Goal: Task Accomplishment & Management: Use online tool/utility

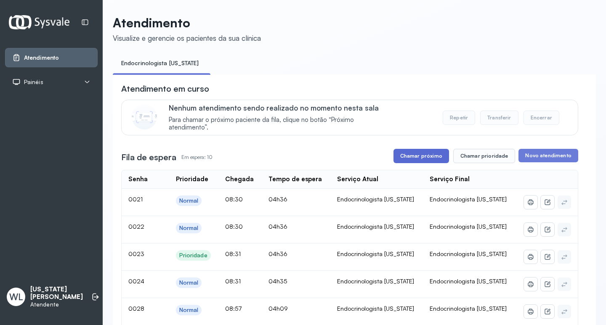
click at [432, 155] on button "Chamar próximo" at bounding box center [422, 156] width 56 height 14
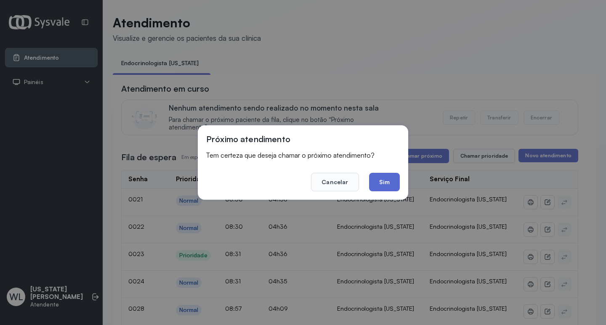
click at [386, 187] on button "Sim" at bounding box center [384, 182] width 31 height 19
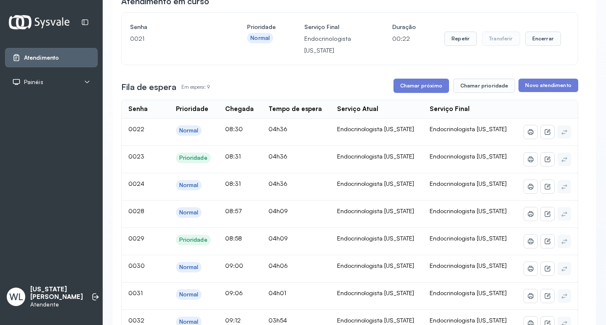
scroll to position [84, 0]
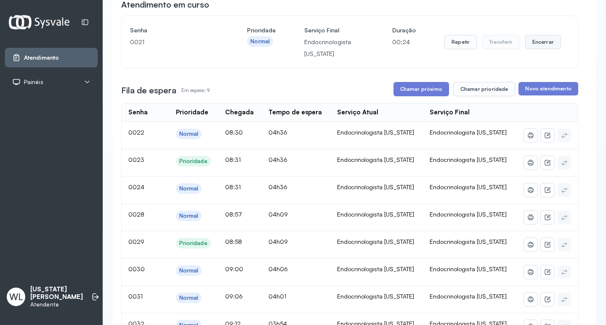
click at [536, 41] on button "Encerrar" at bounding box center [543, 42] width 36 height 14
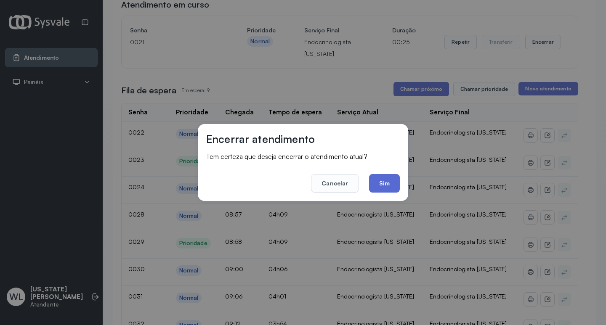
click at [379, 181] on button "Sim" at bounding box center [384, 183] width 31 height 19
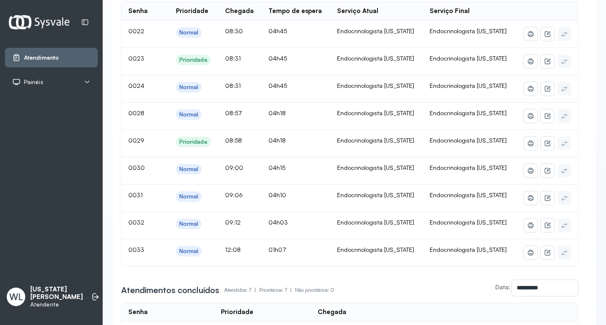
scroll to position [126, 0]
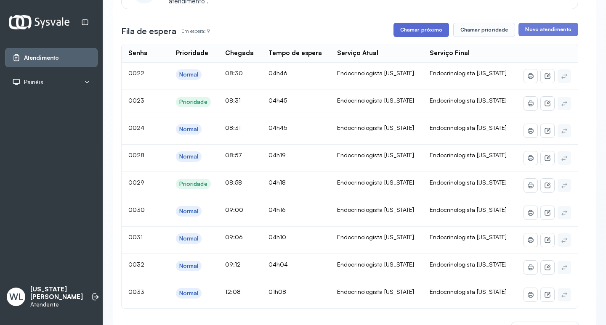
click at [421, 34] on button "Chamar próximo" at bounding box center [422, 30] width 56 height 14
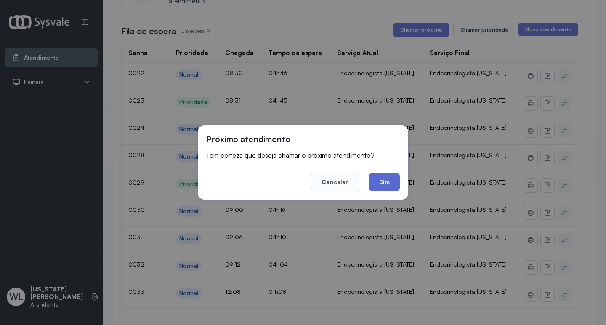
click at [388, 184] on button "Sim" at bounding box center [384, 182] width 31 height 19
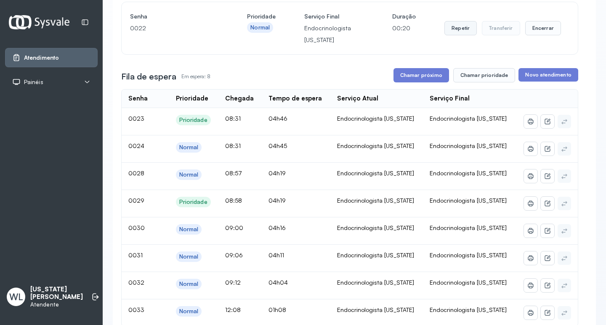
scroll to position [84, 0]
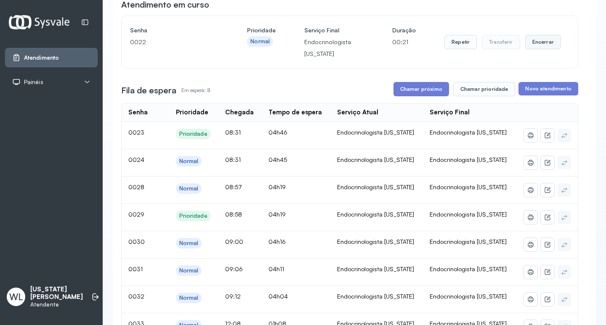
click at [542, 44] on button "Encerrar" at bounding box center [543, 42] width 36 height 14
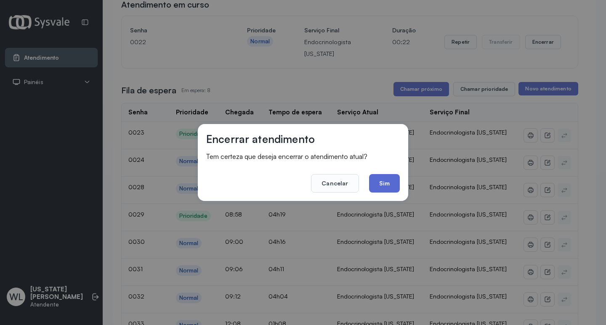
click at [385, 186] on button "Sim" at bounding box center [384, 183] width 31 height 19
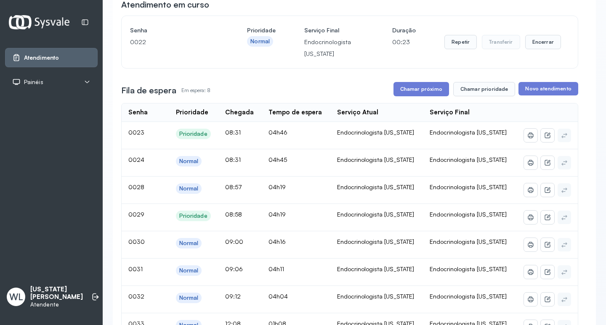
scroll to position [0, 0]
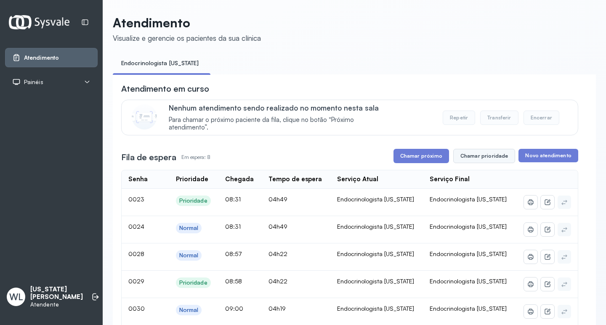
click at [479, 157] on button "Chamar prioridade" at bounding box center [484, 156] width 62 height 14
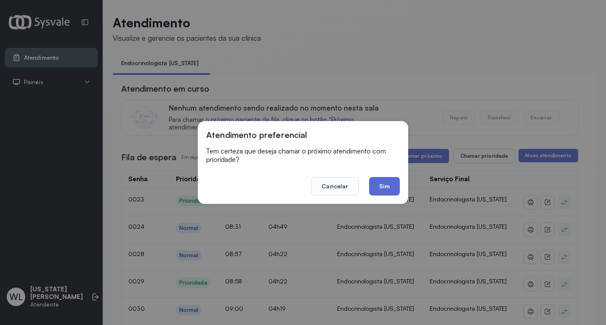
click at [387, 186] on button "Sim" at bounding box center [384, 186] width 31 height 19
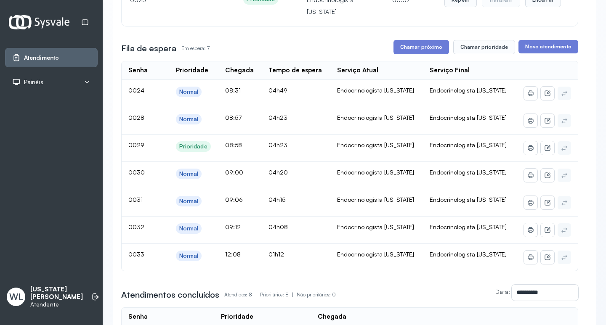
scroll to position [84, 0]
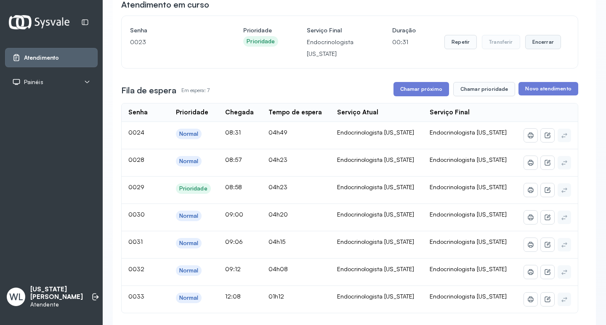
click at [538, 45] on button "Encerrar" at bounding box center [543, 42] width 36 height 14
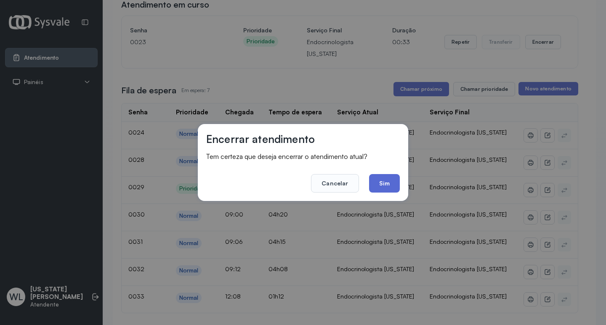
click at [387, 181] on button "Sim" at bounding box center [384, 183] width 31 height 19
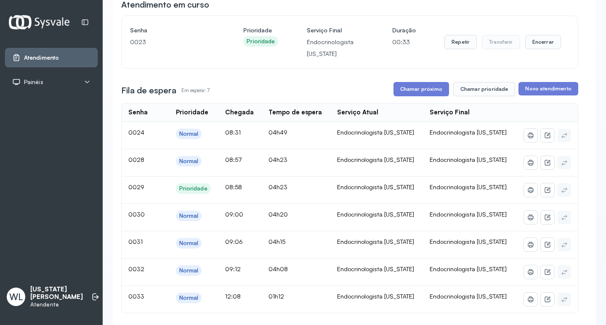
scroll to position [0, 0]
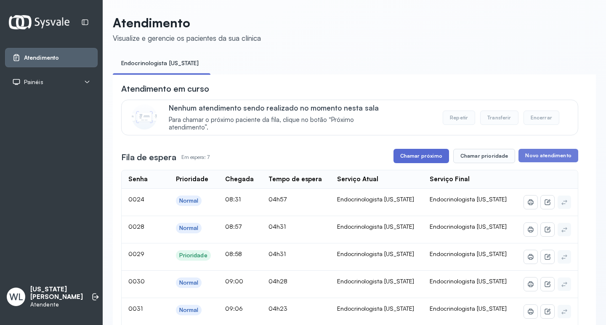
click at [422, 157] on button "Chamar próximo" at bounding box center [422, 156] width 56 height 14
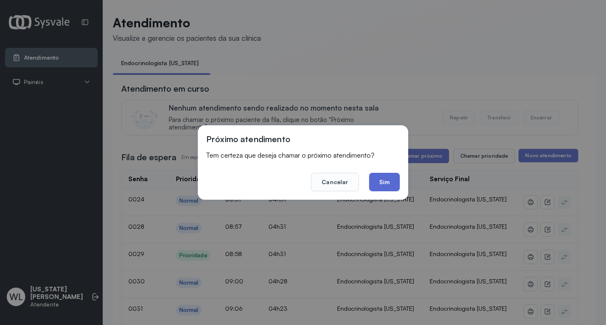
click at [382, 186] on button "Sim" at bounding box center [384, 182] width 31 height 19
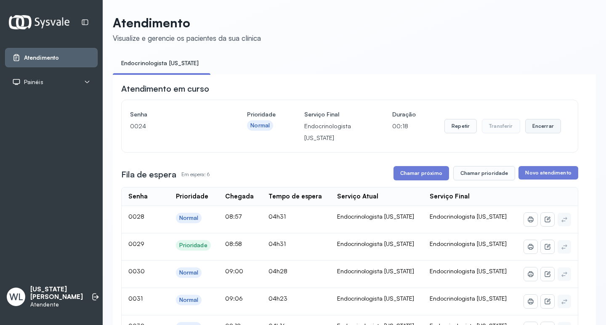
click at [538, 129] on button "Encerrar" at bounding box center [543, 126] width 36 height 14
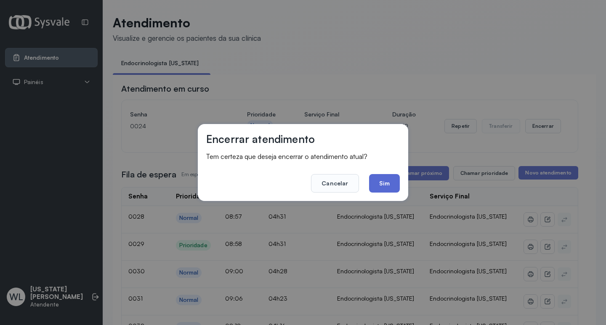
click at [381, 183] on button "Sim" at bounding box center [384, 183] width 31 height 19
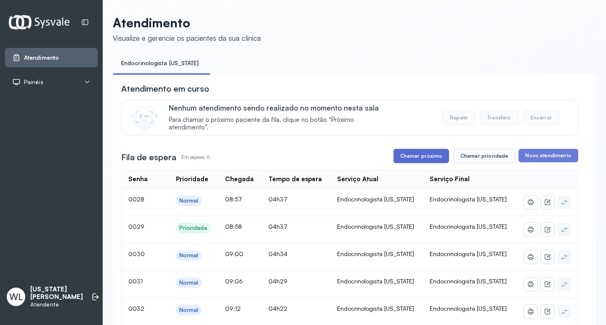
click at [418, 157] on button "Chamar próximo" at bounding box center [422, 156] width 56 height 14
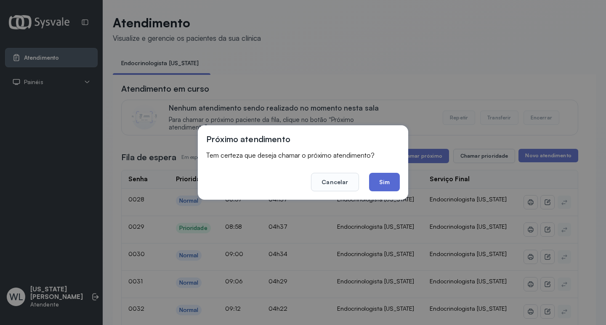
click at [386, 183] on button "Sim" at bounding box center [384, 182] width 31 height 19
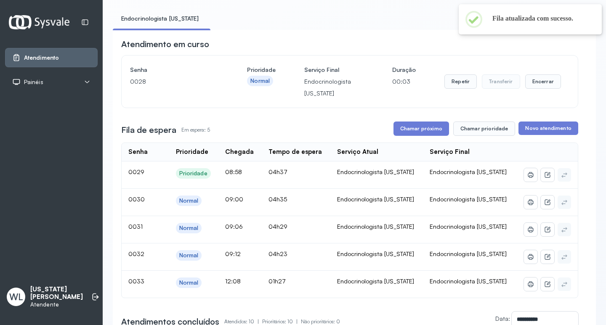
scroll to position [84, 0]
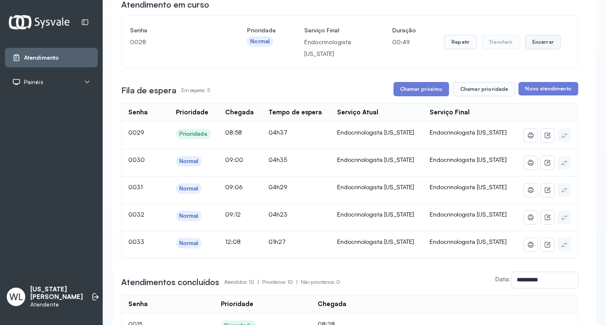
click at [541, 49] on button "Encerrar" at bounding box center [543, 42] width 36 height 14
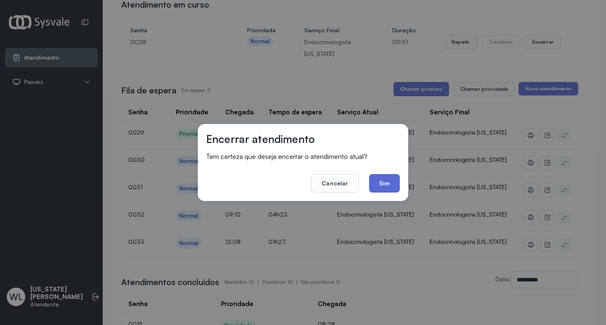
click at [389, 181] on button "Sim" at bounding box center [384, 183] width 31 height 19
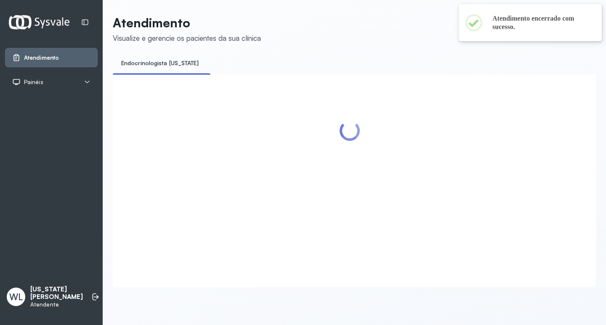
scroll to position [0, 0]
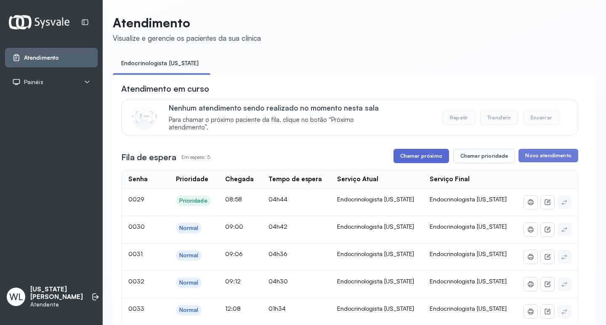
click at [424, 156] on button "Chamar próximo" at bounding box center [422, 156] width 56 height 14
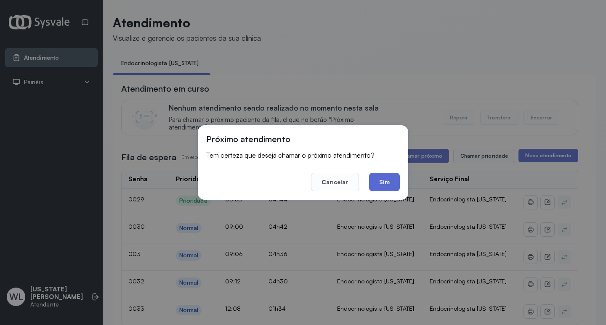
click at [387, 186] on button "Sim" at bounding box center [384, 182] width 31 height 19
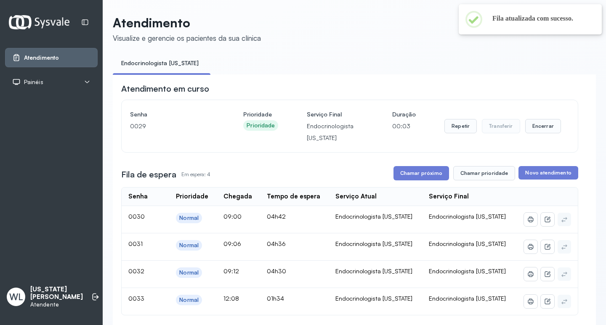
scroll to position [42, 0]
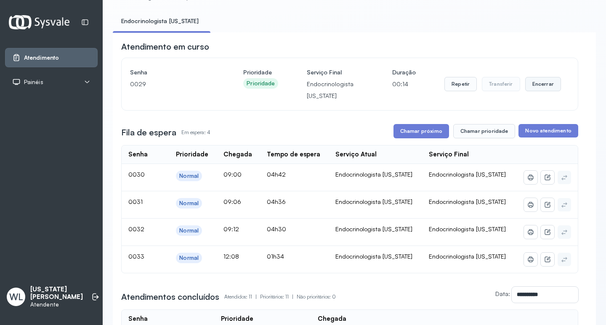
click at [538, 83] on button "Encerrar" at bounding box center [543, 84] width 36 height 14
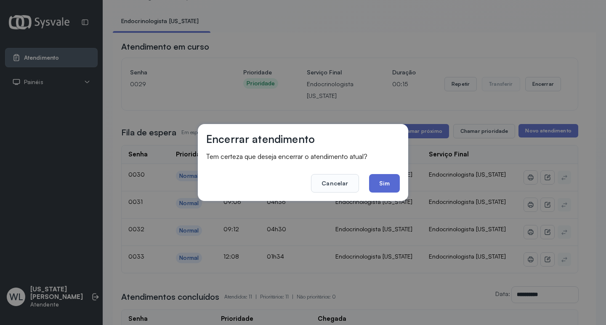
click at [387, 186] on button "Sim" at bounding box center [384, 183] width 31 height 19
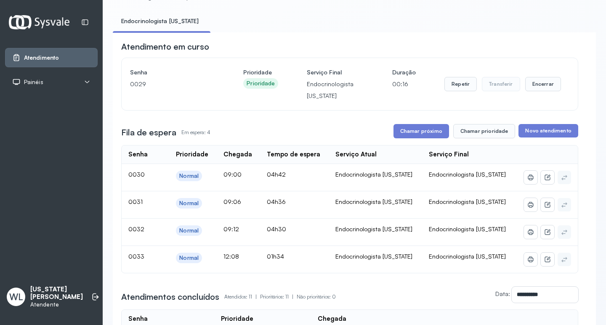
scroll to position [0, 0]
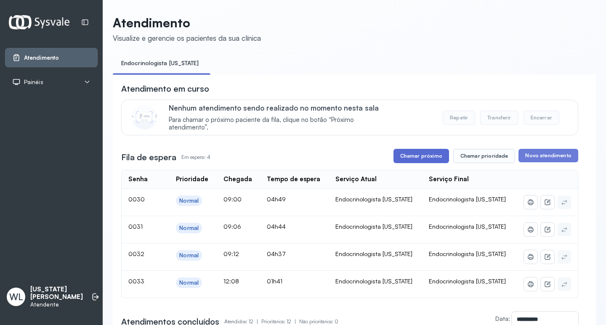
click at [417, 158] on button "Chamar próximo" at bounding box center [422, 156] width 56 height 14
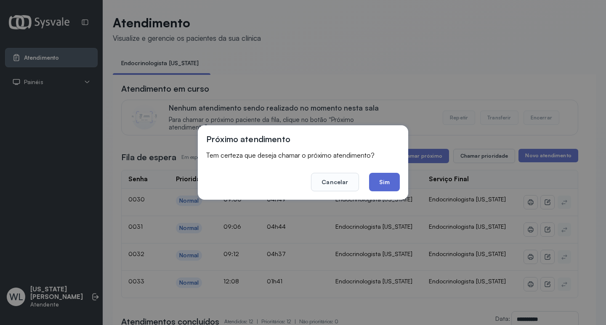
click at [376, 177] on button "Sim" at bounding box center [384, 182] width 31 height 19
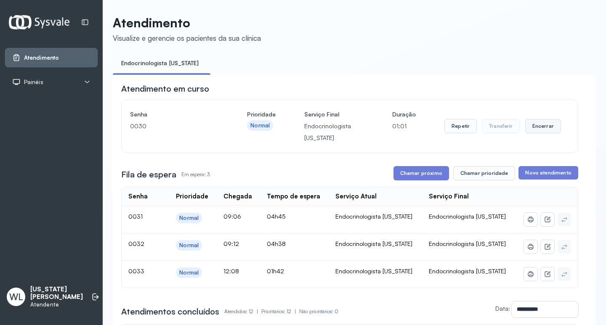
click at [535, 130] on button "Encerrar" at bounding box center [543, 126] width 36 height 14
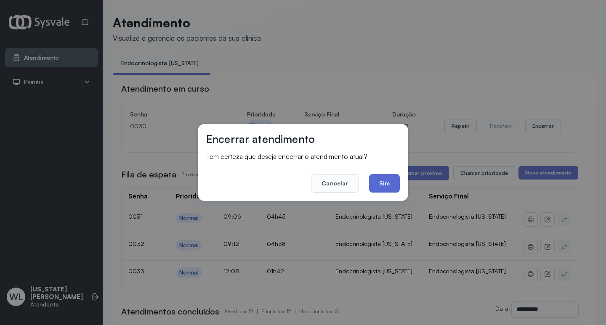
click at [389, 183] on button "Sim" at bounding box center [384, 183] width 31 height 19
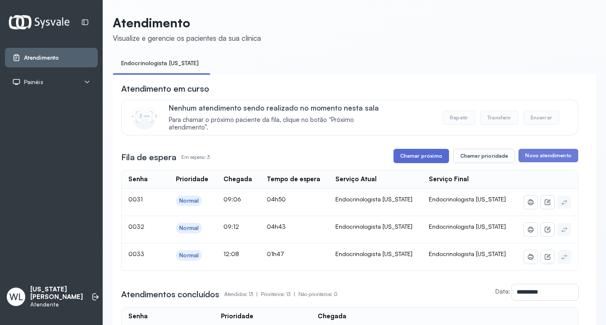
click at [419, 161] on button "Chamar próximo" at bounding box center [422, 156] width 56 height 14
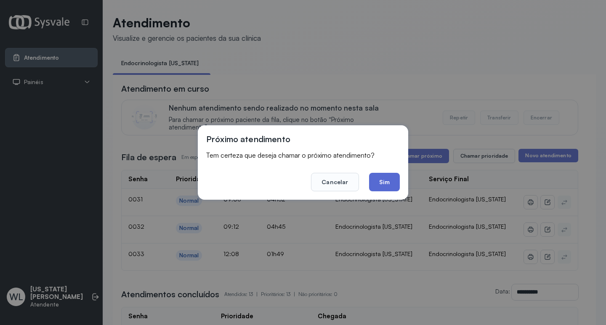
click at [380, 188] on button "Sim" at bounding box center [384, 182] width 31 height 19
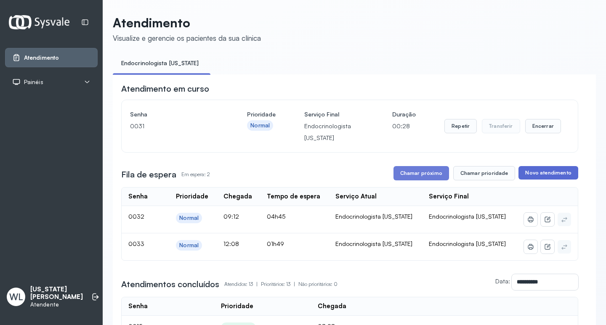
click at [536, 178] on button "Novo atendimento" at bounding box center [548, 172] width 59 height 13
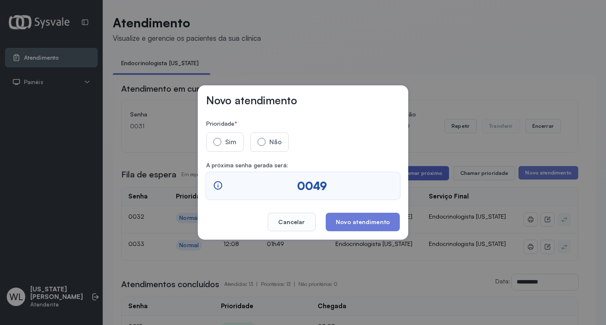
click at [418, 176] on div "Novo atendimento Prioridade * Sim Não A próxima senha gerada será: 0049 Cancela…" at bounding box center [303, 162] width 606 height 325
click at [431, 85] on div "Novo atendimento Prioridade * Sim Não A próxima senha gerada será: 0049 Cancela…" at bounding box center [303, 162] width 606 height 325
click at [340, 59] on div "Novo atendimento Prioridade * Sim Não A próxima senha gerada será: 0049 Cancela…" at bounding box center [303, 162] width 606 height 325
click at [309, 221] on button "Cancelar" at bounding box center [292, 222] width 48 height 19
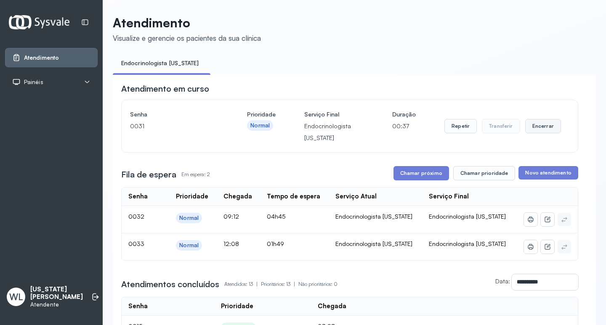
click at [532, 129] on button "Encerrar" at bounding box center [543, 126] width 36 height 14
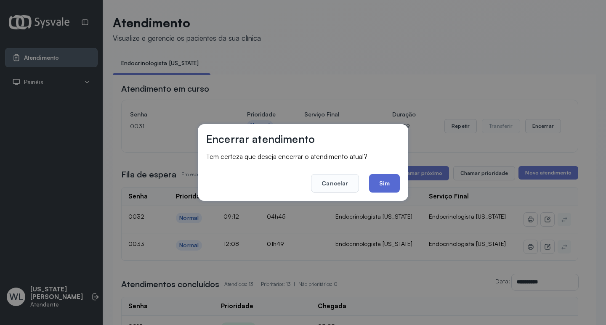
click at [388, 186] on button "Sim" at bounding box center [384, 183] width 31 height 19
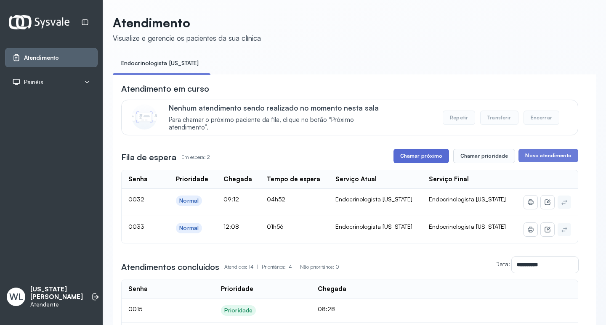
click at [423, 155] on button "Chamar próximo" at bounding box center [422, 156] width 56 height 14
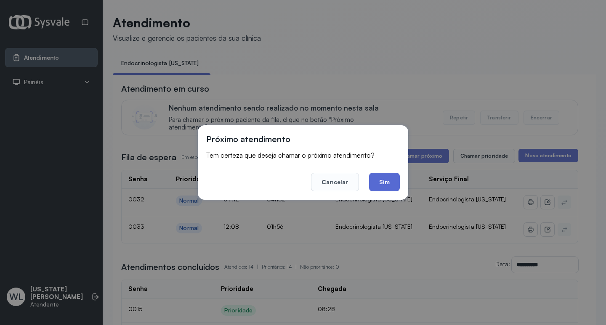
click at [384, 186] on button "Sim" at bounding box center [384, 182] width 31 height 19
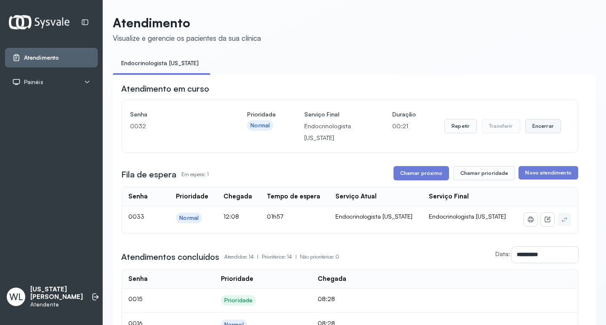
click at [532, 129] on button "Encerrar" at bounding box center [543, 126] width 36 height 14
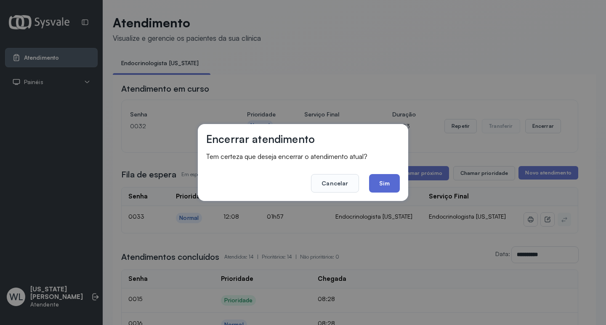
click at [379, 182] on button "Sim" at bounding box center [384, 183] width 31 height 19
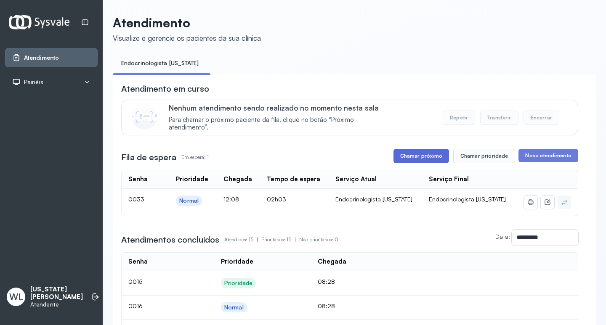
click at [427, 158] on button "Chamar próximo" at bounding box center [422, 156] width 56 height 14
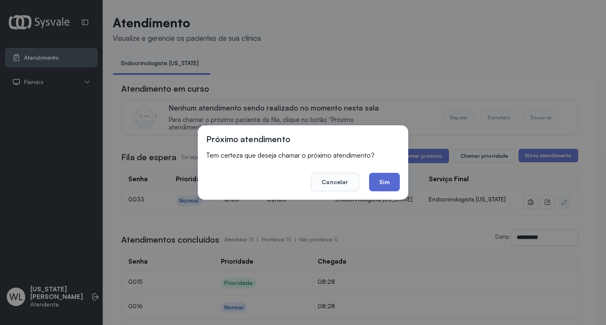
click at [390, 182] on button "Sim" at bounding box center [384, 182] width 31 height 19
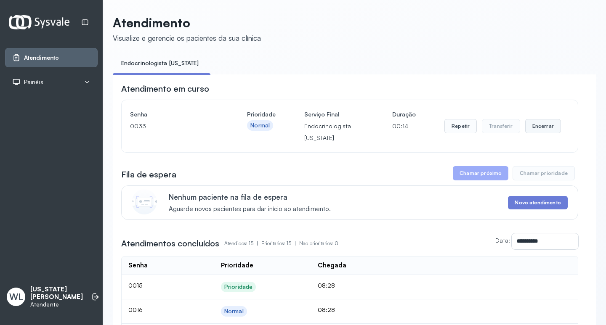
click at [535, 127] on button "Encerrar" at bounding box center [543, 126] width 36 height 14
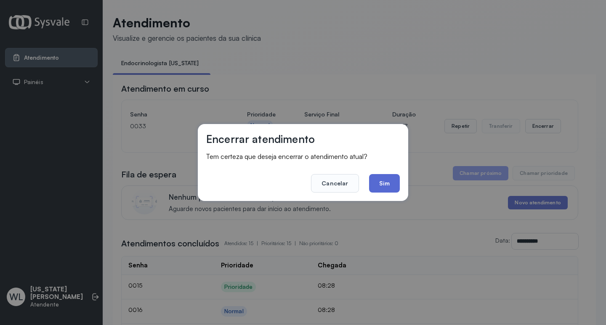
click at [381, 183] on button "Sim" at bounding box center [384, 183] width 31 height 19
